Goal: Find specific page/section: Find specific page/section

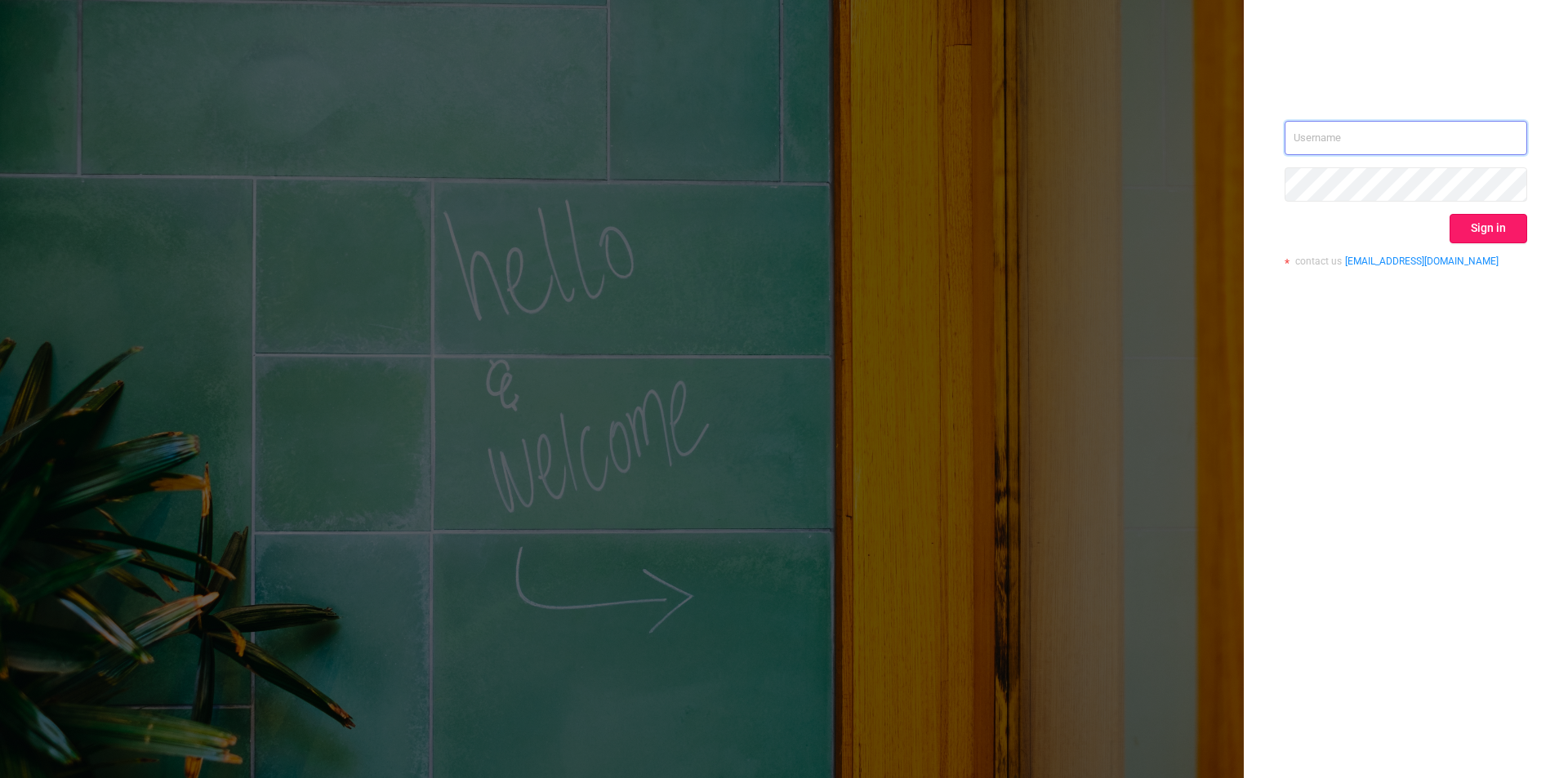
type input "[EMAIL_ADDRESS][DOMAIN_NAME]"
click at [1464, 234] on button "Sign in" at bounding box center [1489, 229] width 78 height 29
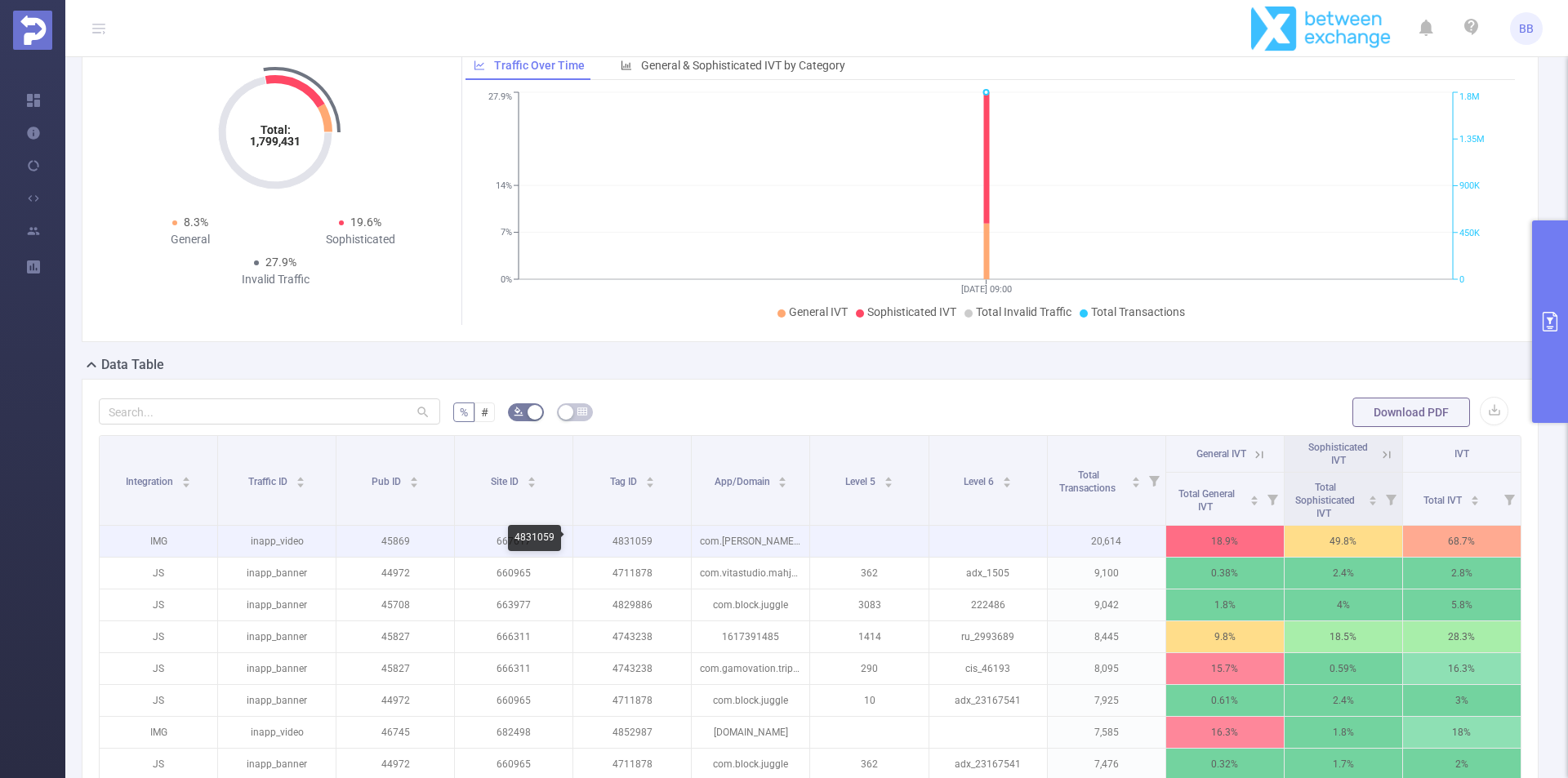
scroll to position [163, 0]
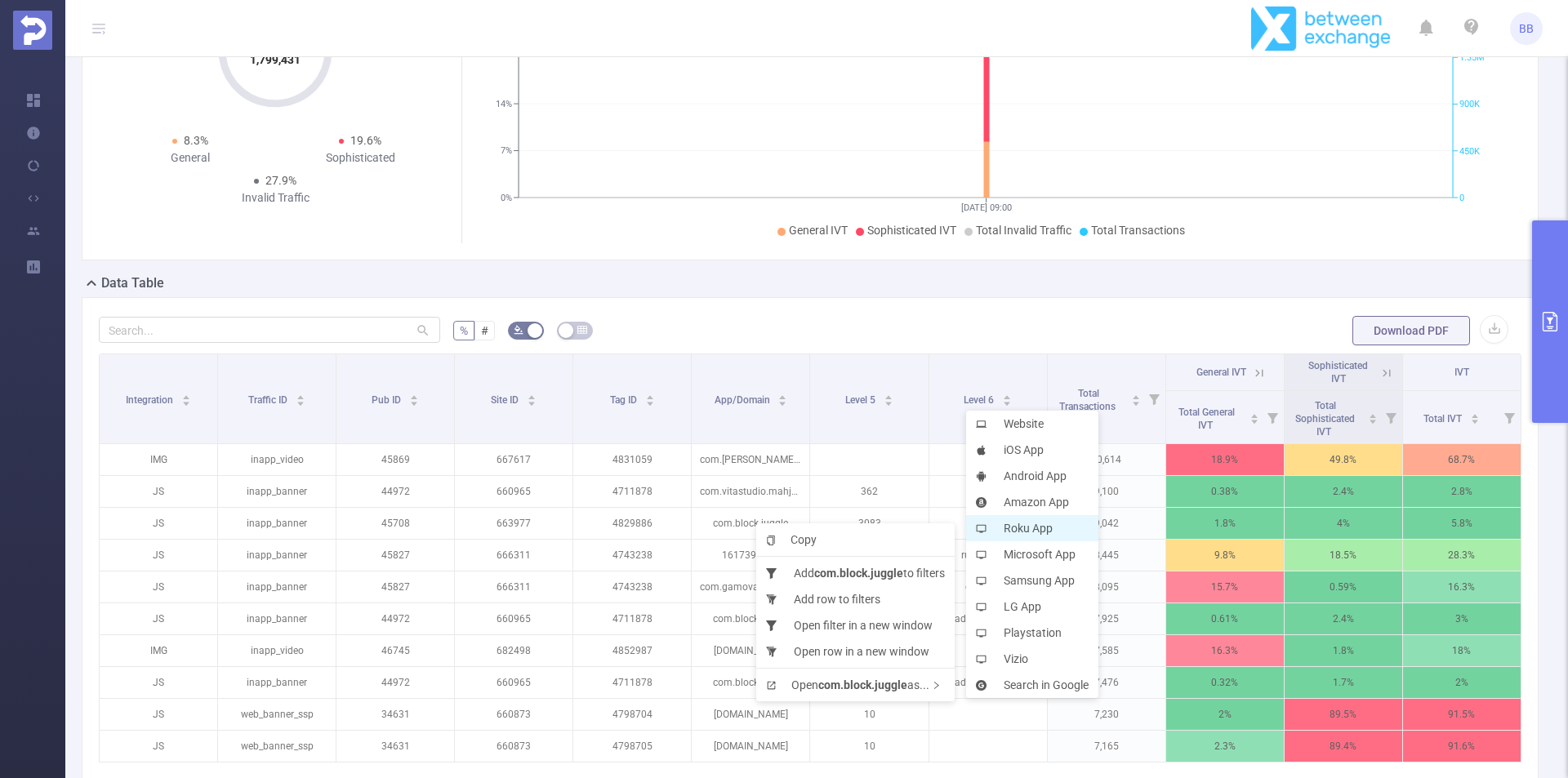
click at [1065, 529] on li "Roku App" at bounding box center [1032, 528] width 132 height 26
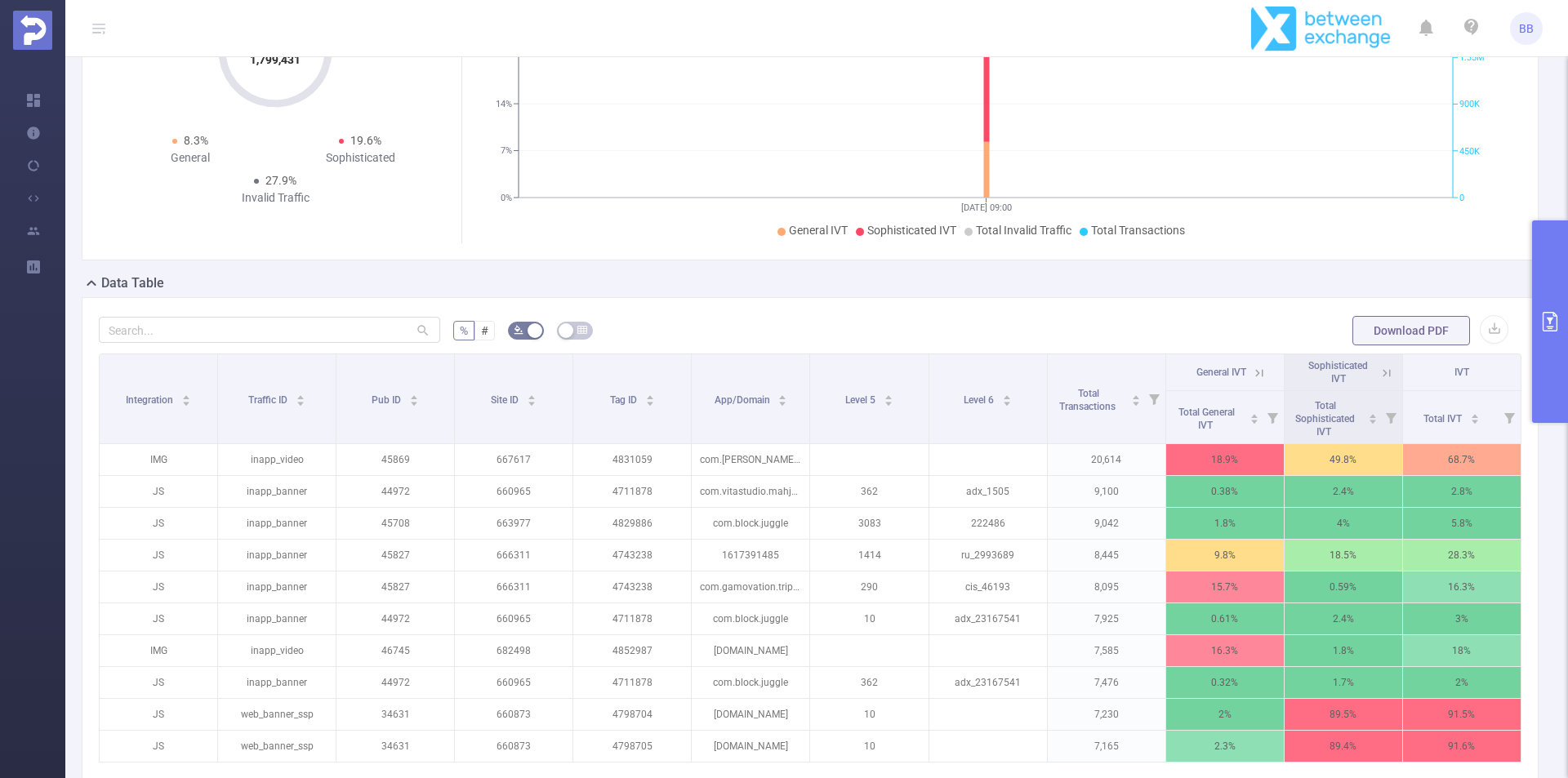
click at [884, 307] on div "% # Download PDF Integration Traffic ID Pub ID Site ID Tag ID App/Domain Level …" at bounding box center [810, 585] width 1457 height 578
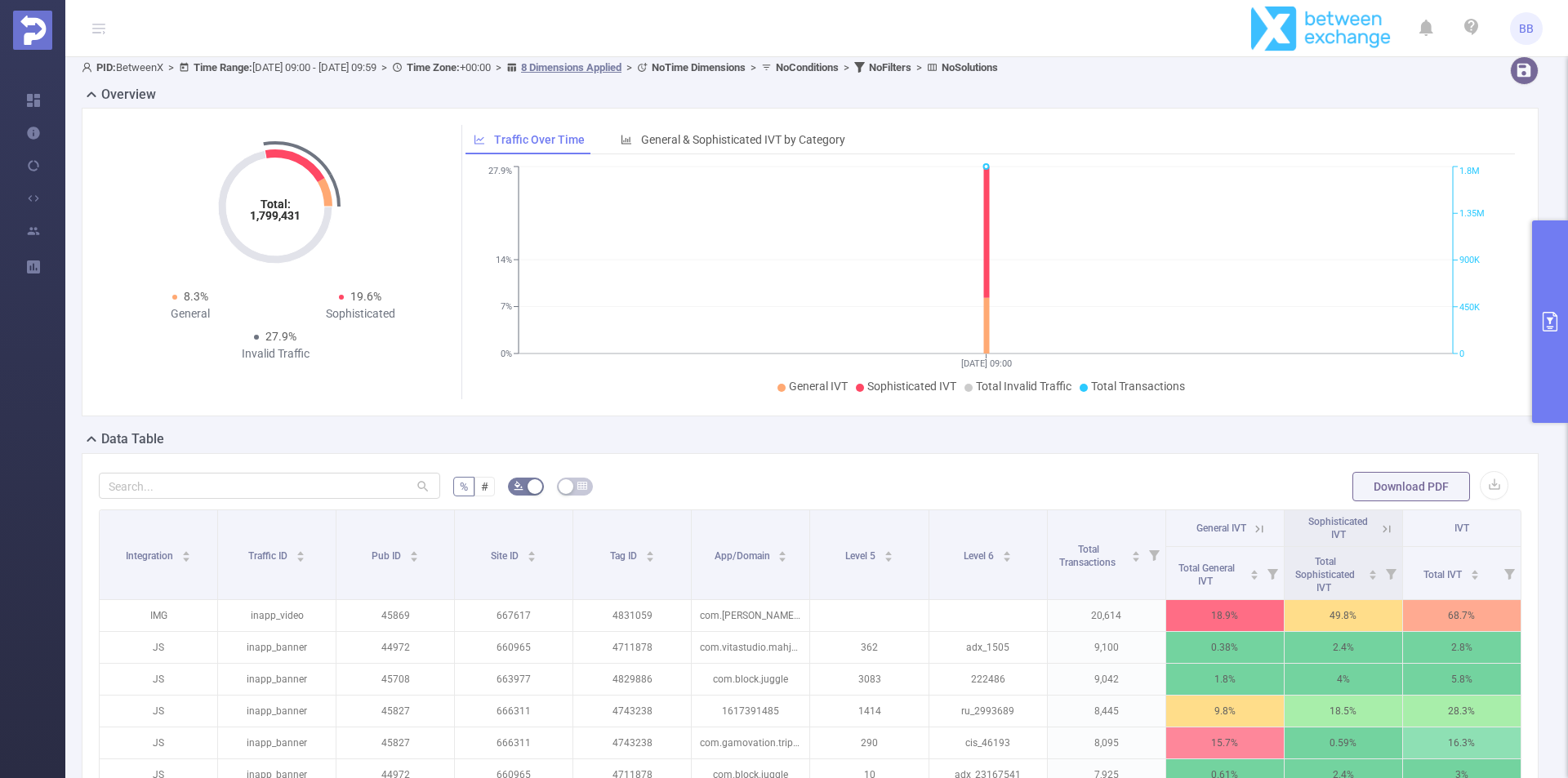
scroll to position [0, 0]
